Goal: Information Seeking & Learning: Compare options

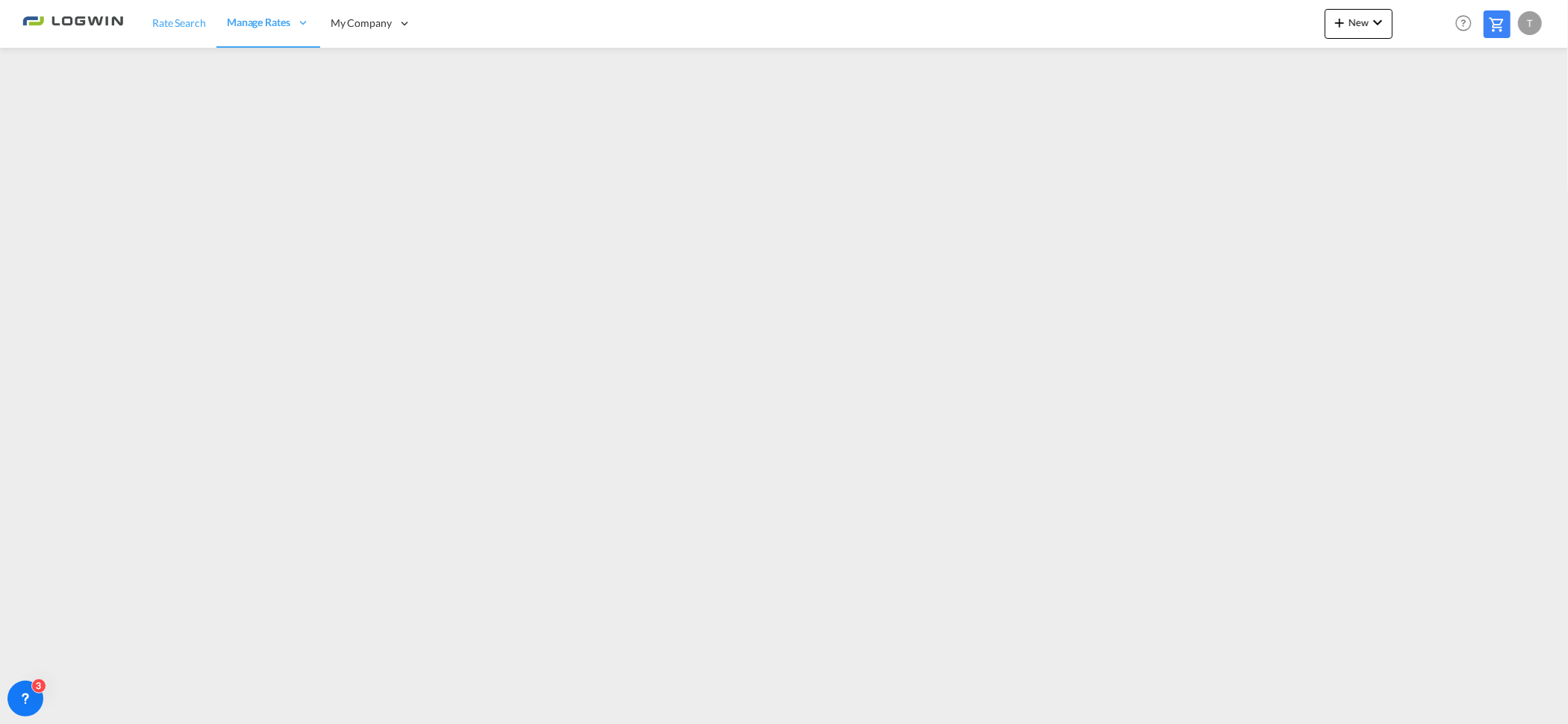
click at [177, 16] on span "Rate Search" at bounding box center [179, 22] width 54 height 12
